Goal: Task Accomplishment & Management: Complete application form

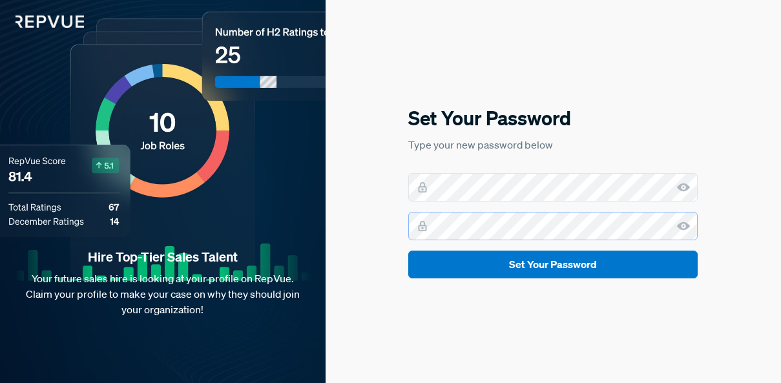
click at [408, 251] on button "Set Your Password" at bounding box center [552, 265] width 289 height 28
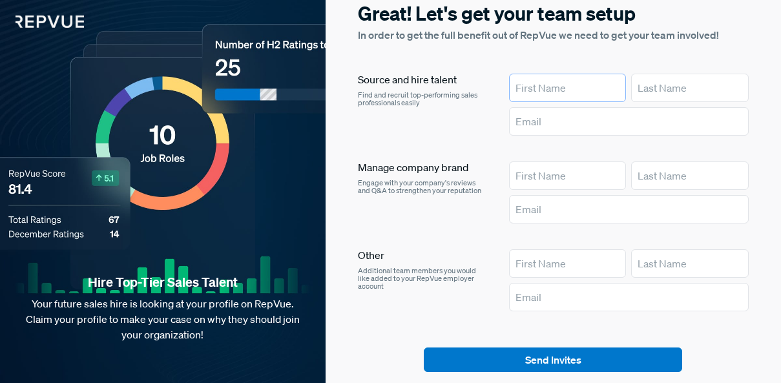
click at [537, 91] on input "text" at bounding box center [568, 88] width 118 height 28
type input "[PERSON_NAME]"
type input "Daoulas"
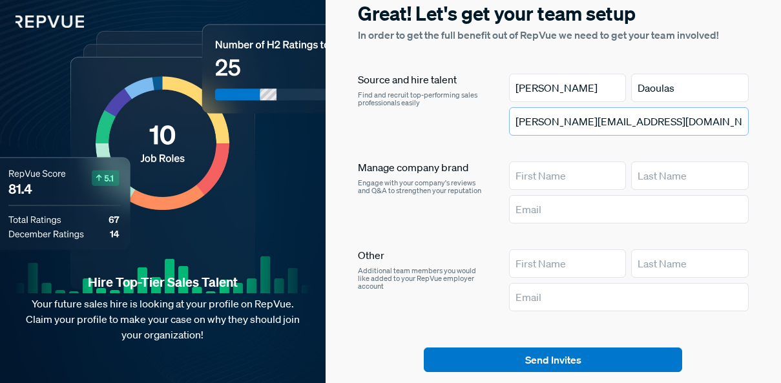
drag, startPoint x: 645, startPoint y: 123, endPoint x: 587, endPoint y: 125, distance: 58.2
click at [587, 125] on input "[PERSON_NAME][EMAIL_ADDRESS][DOMAIN_NAME]" at bounding box center [629, 121] width 240 height 28
type input "[PERSON_NAME][EMAIL_ADDRESS][DOMAIN_NAME]"
click at [581, 174] on input "text" at bounding box center [568, 176] width 118 height 28
click at [479, 214] on div "Manage company brand Engage with your company's reviews and Q&A to strengthen y…" at bounding box center [423, 195] width 130 height 67
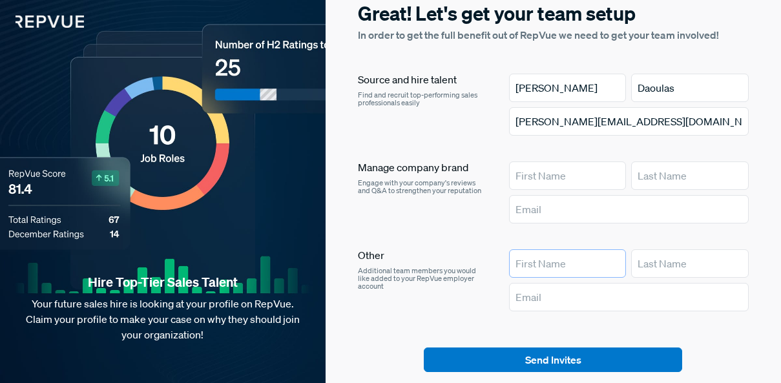
click at [545, 260] on input "text" at bounding box center [568, 263] width 118 height 28
type input "Bri"
click at [645, 262] on input "text" at bounding box center [690, 263] width 118 height 28
paste input "[PERSON_NAME]"
drag, startPoint x: 676, startPoint y: 264, endPoint x: 623, endPoint y: 266, distance: 53.0
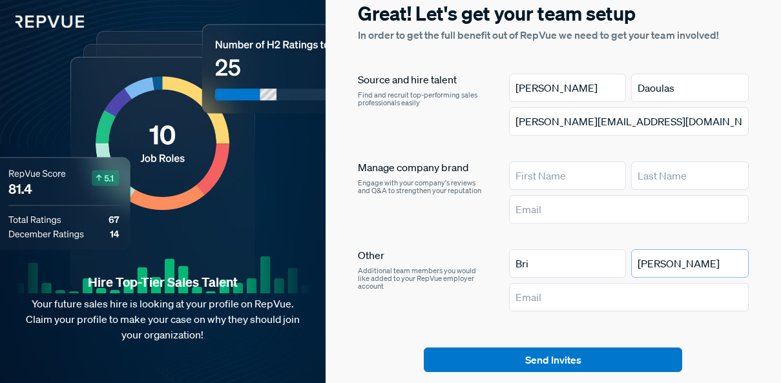
click at [623, 266] on div "Bri [PERSON_NAME]" at bounding box center [629, 263] width 240 height 28
type input "[PERSON_NAME]"
click at [545, 302] on input "text" at bounding box center [629, 297] width 240 height 28
paste input "[PERSON_NAME][EMAIL_ADDRESS][DOMAIN_NAME]"
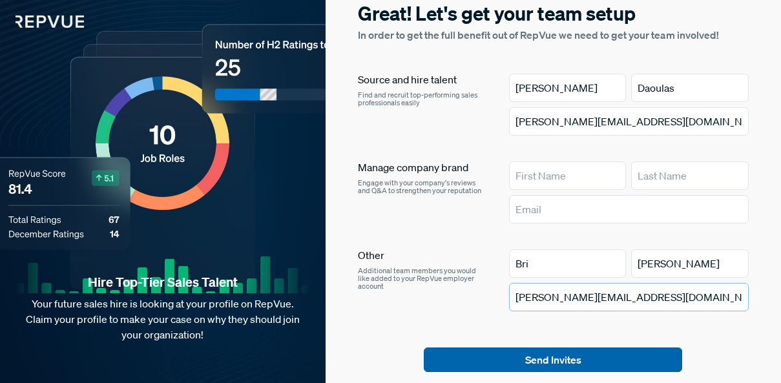
type input "[PERSON_NAME][EMAIL_ADDRESS][DOMAIN_NAME]"
click at [571, 364] on button "Send Invites" at bounding box center [553, 360] width 258 height 25
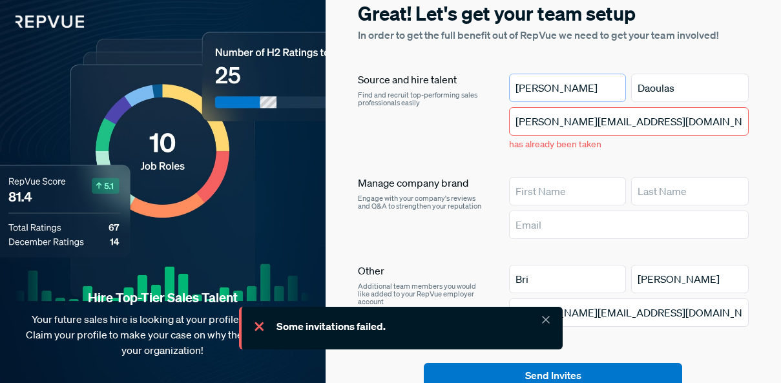
click at [561, 89] on input "[PERSON_NAME]" at bounding box center [568, 88] width 118 height 28
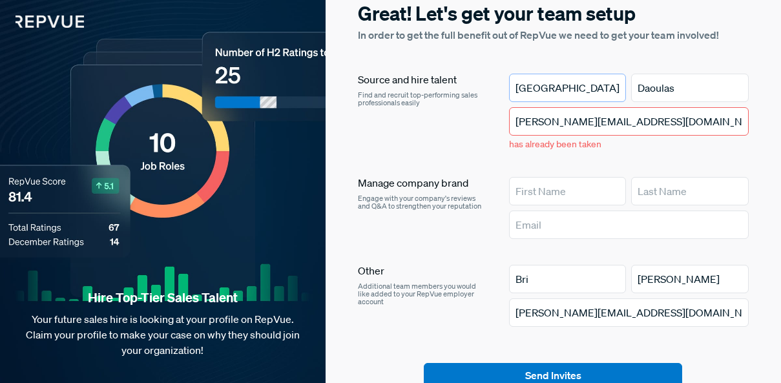
type input "[GEOGRAPHIC_DATA]"
type input "[PERSON_NAME]"
drag, startPoint x: 579, startPoint y: 129, endPoint x: 575, endPoint y: 124, distance: 6.9
click at [579, 129] on input "[PERSON_NAME][EMAIL_ADDRESS][DOMAIN_NAME]" at bounding box center [629, 121] width 240 height 28
drag, startPoint x: 576, startPoint y: 123, endPoint x: 506, endPoint y: 123, distance: 69.1
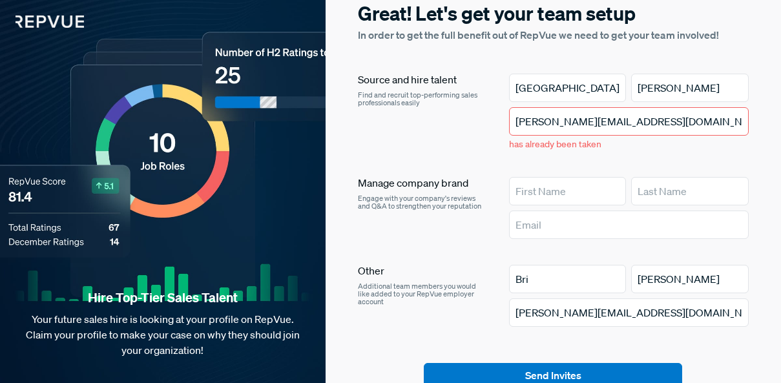
click at [506, 123] on article "Source and hire talent Find and recruit top-performing sales professionals easi…" at bounding box center [553, 115] width 391 height 83
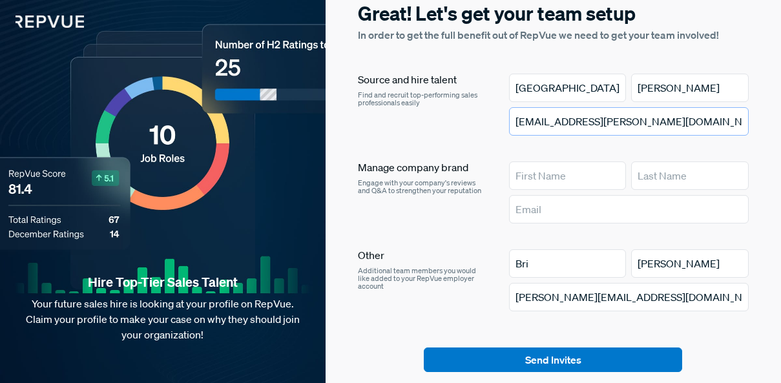
type input "[EMAIL_ADDRESS][PERSON_NAME][DOMAIN_NAME]"
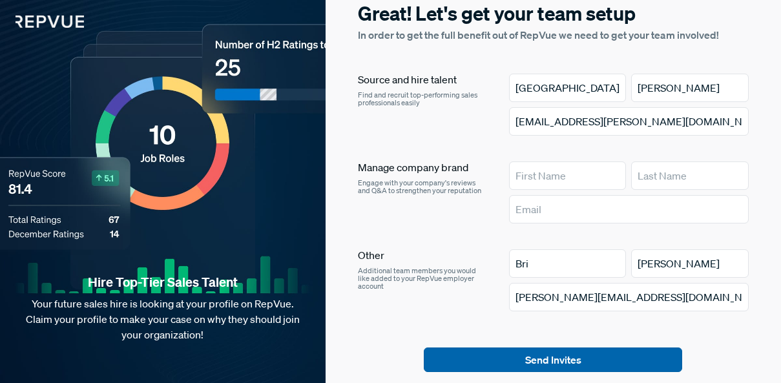
click at [545, 372] on article "Send Invites Skip for now" at bounding box center [553, 378] width 391 height 61
click at [545, 363] on button "Send Invites" at bounding box center [553, 360] width 258 height 25
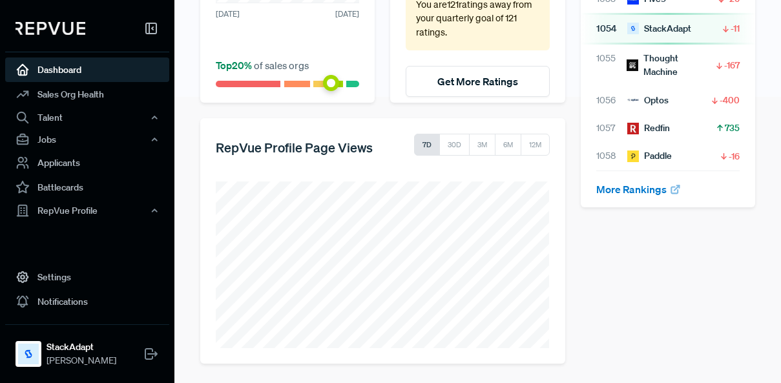
scroll to position [287, 0]
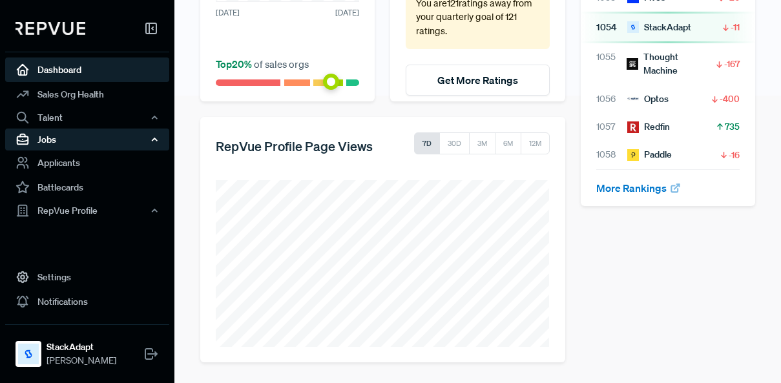
click at [83, 141] on div "Jobs" at bounding box center [87, 140] width 164 height 22
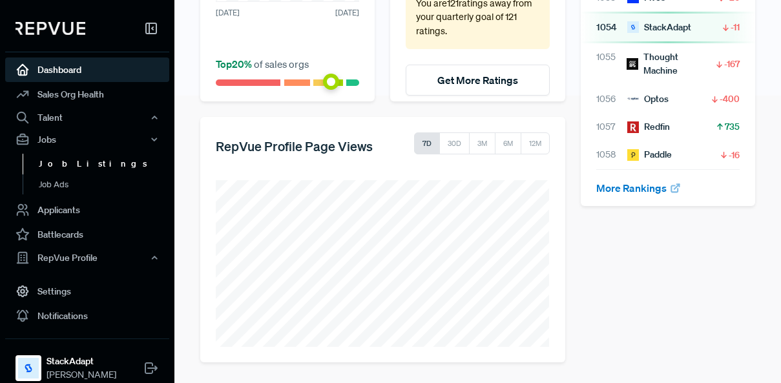
click at [72, 169] on link "Job Listings" at bounding box center [105, 164] width 164 height 21
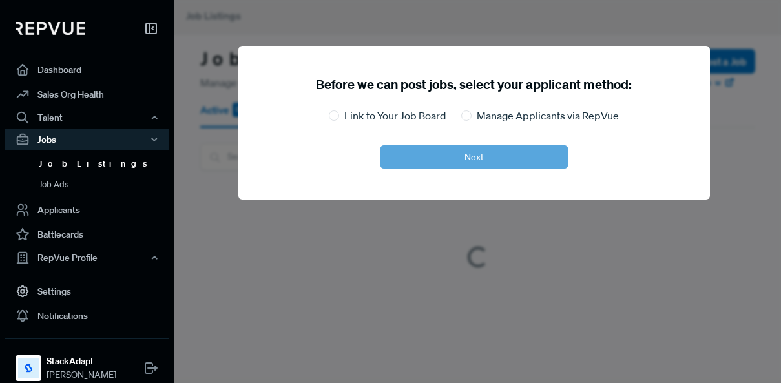
scroll to position [98, 0]
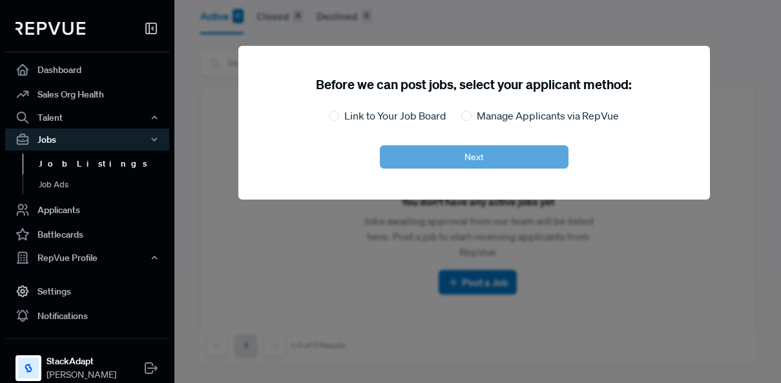
drag, startPoint x: 209, startPoint y: 243, endPoint x: 201, endPoint y: 241, distance: 8.0
click at [208, 243] on div at bounding box center [564, 191] width 781 height 383
click at [372, 116] on label "Link to Your Job Board" at bounding box center [394, 116] width 101 height 16
click at [339, 116] on input "Link to Your Job Board" at bounding box center [334, 115] width 10 height 10
radio input "true"
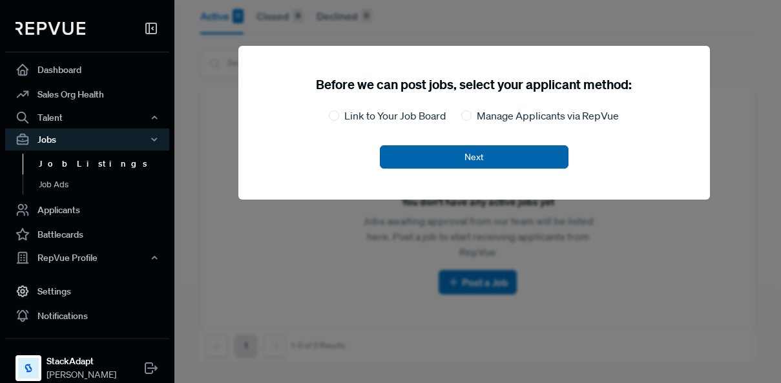
click at [443, 158] on button "Next" at bounding box center [474, 156] width 189 height 23
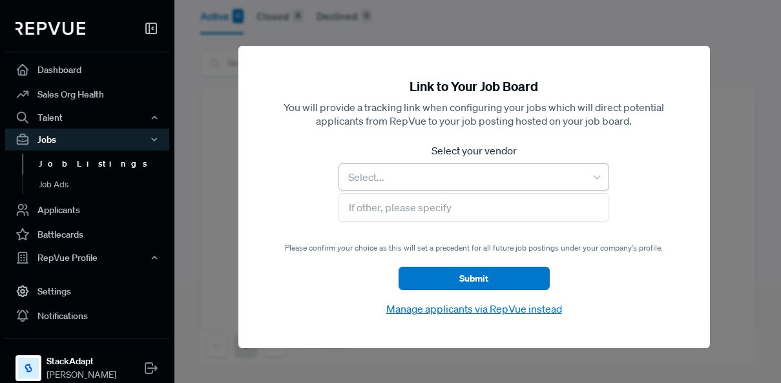
click at [514, 181] on div at bounding box center [462, 177] width 233 height 18
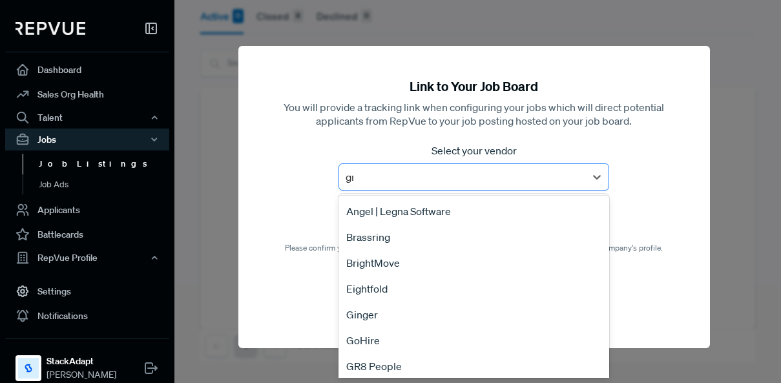
type input "gre"
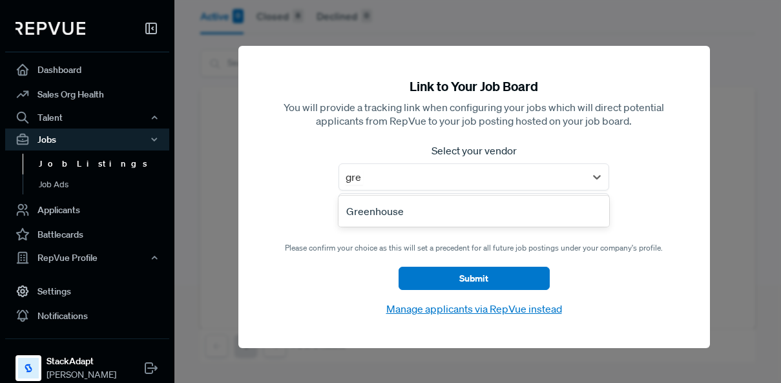
click at [399, 221] on div "Greenhouse" at bounding box center [474, 211] width 270 height 26
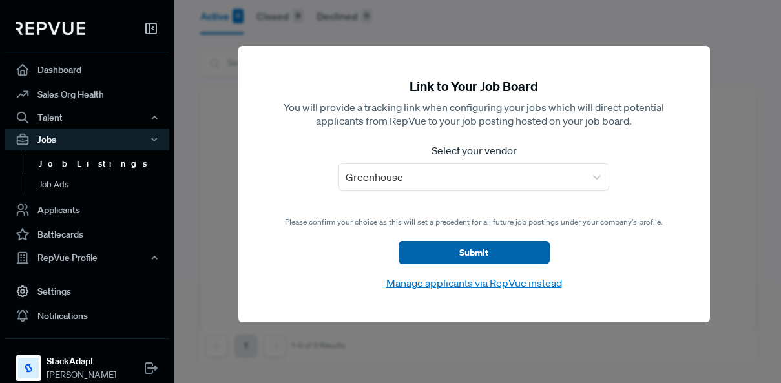
click at [482, 254] on button "Submit" at bounding box center [474, 252] width 151 height 23
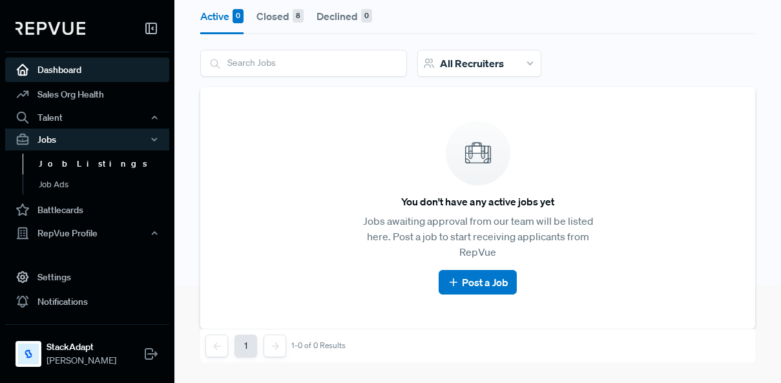
click at [73, 71] on link "Dashboard" at bounding box center [87, 69] width 164 height 25
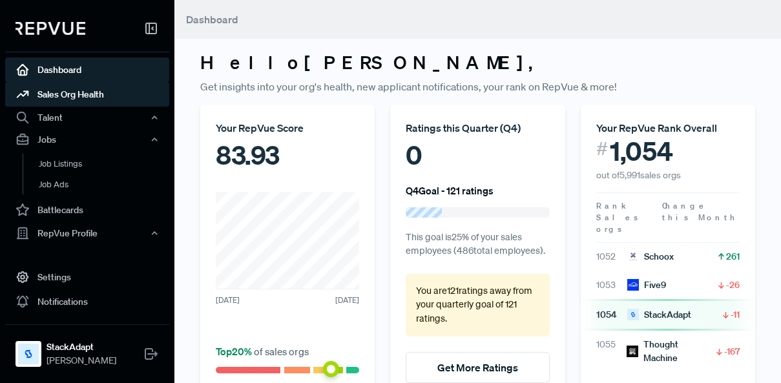
click at [45, 93] on link "Sales Org Health" at bounding box center [87, 94] width 164 height 25
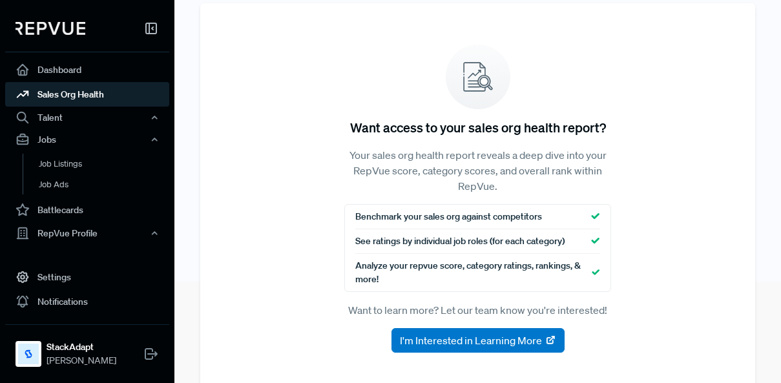
scroll to position [133, 0]
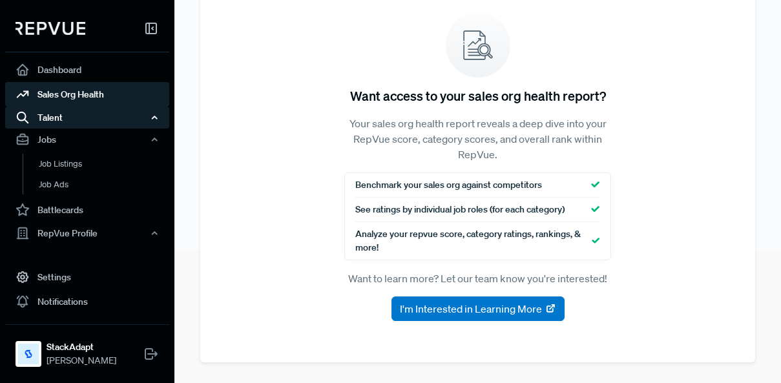
click at [105, 124] on div "Talent" at bounding box center [87, 118] width 164 height 22
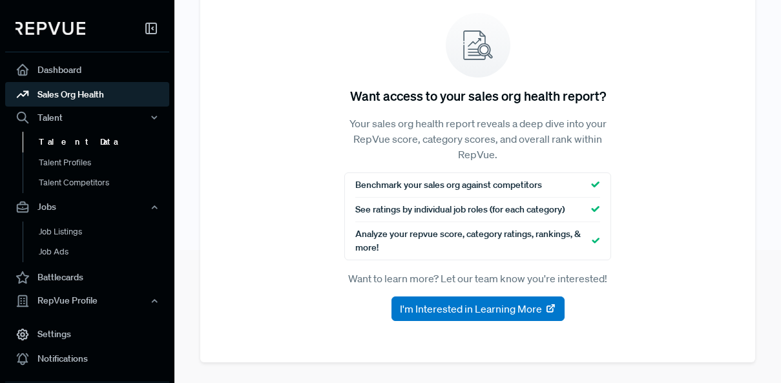
click at [79, 145] on link "Talent Data" at bounding box center [105, 142] width 164 height 21
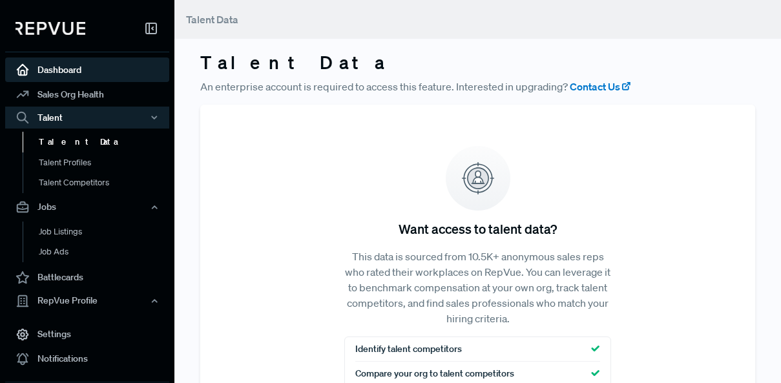
click at [56, 65] on link "Dashboard" at bounding box center [87, 69] width 164 height 25
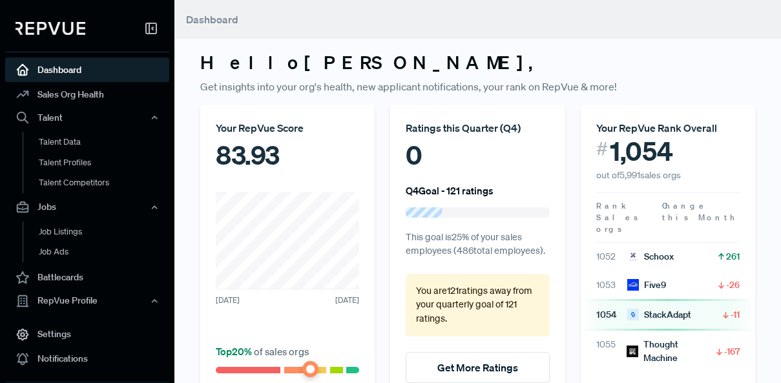
click at [150, 30] on icon at bounding box center [151, 29] width 16 height 16
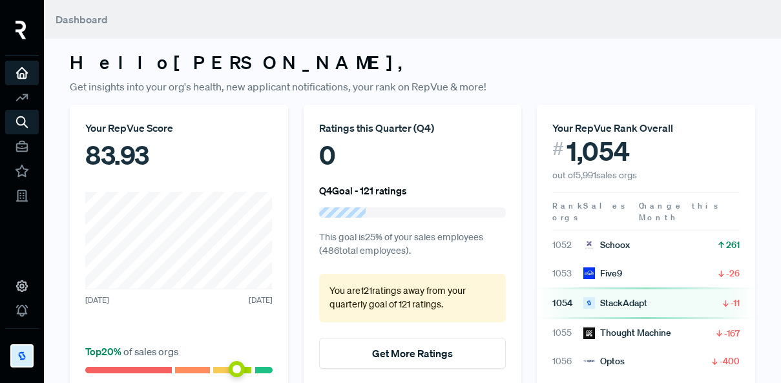
click at [14, 23] on div at bounding box center [22, 32] width 34 height 45
click at [19, 31] on img at bounding box center [21, 30] width 11 height 19
click at [21, 30] on img at bounding box center [21, 30] width 11 height 19
click at [20, 102] on icon at bounding box center [22, 97] width 14 height 14
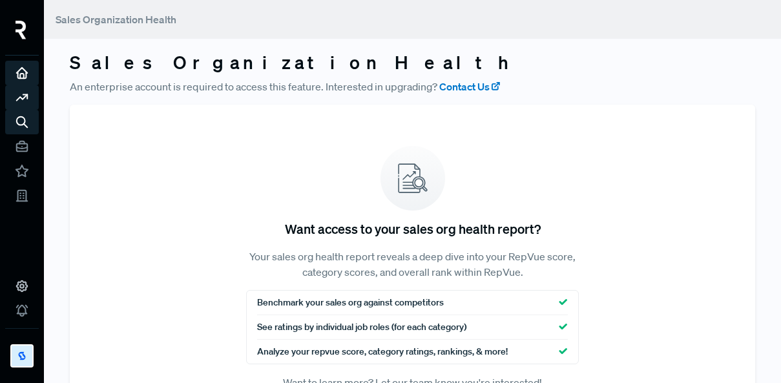
click at [25, 72] on icon at bounding box center [22, 73] width 14 height 14
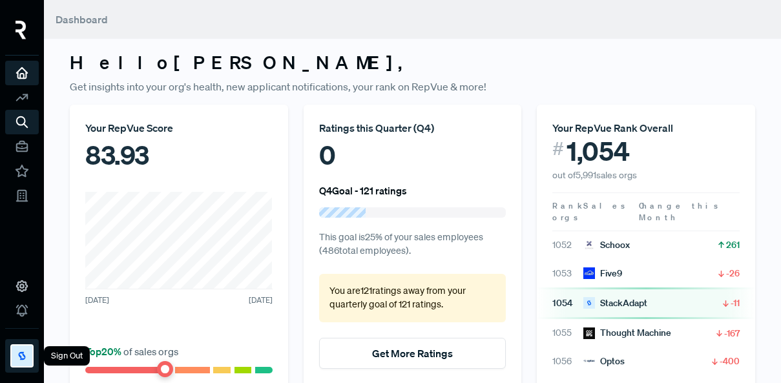
click at [26, 356] on img at bounding box center [22, 356] width 21 height 21
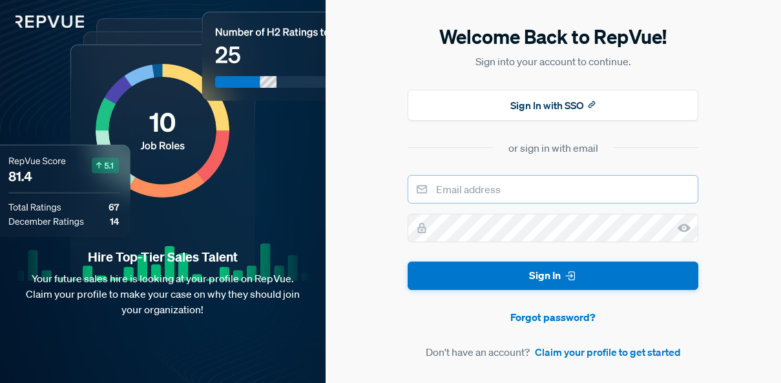
click at [539, 189] on input "email" at bounding box center [553, 189] width 291 height 28
click at [506, 191] on input "email" at bounding box center [553, 189] width 291 height 28
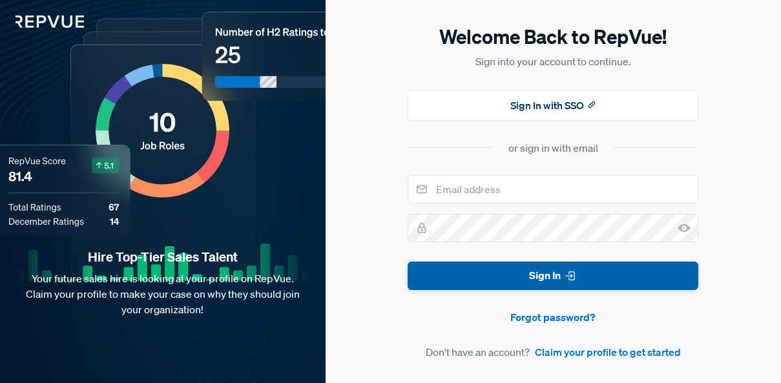
click at [558, 282] on button "Sign In" at bounding box center [553, 276] width 291 height 29
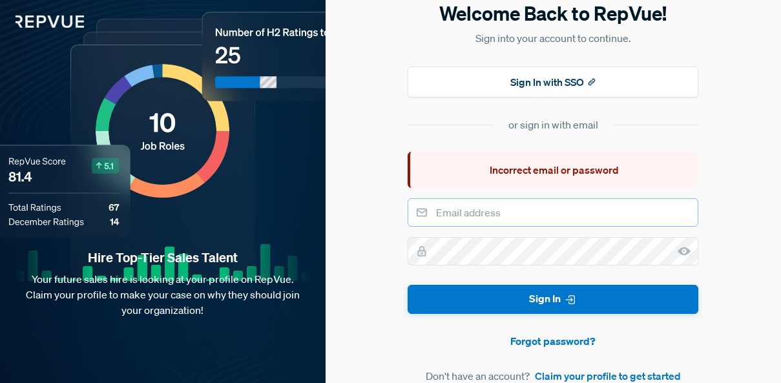
click at [485, 213] on input "email" at bounding box center [553, 212] width 291 height 28
click at [544, 208] on input "email" at bounding box center [553, 212] width 291 height 28
type input "[PERSON_NAME][EMAIL_ADDRESS][DOMAIN_NAME]"
click at [408, 285] on button "Sign In" at bounding box center [553, 299] width 291 height 29
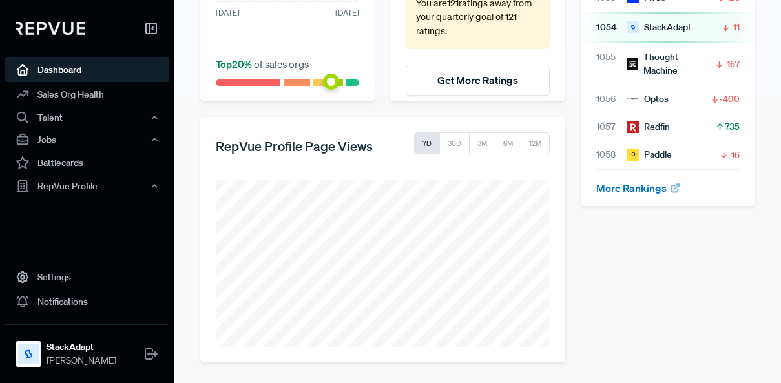
scroll to position [284, 0]
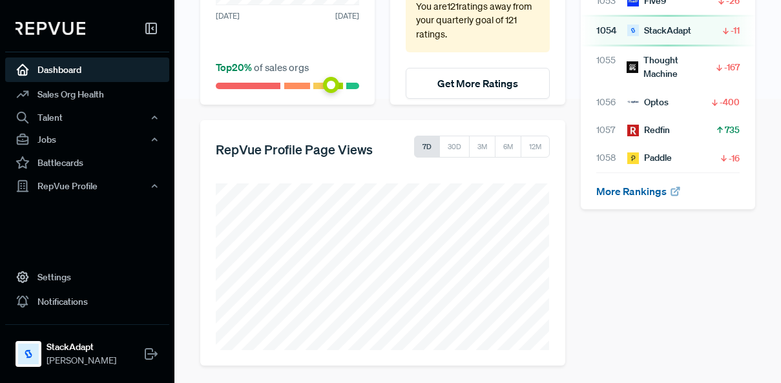
click at [622, 185] on link "More Rankings" at bounding box center [638, 191] width 85 height 13
